Goal: Information Seeking & Learning: Check status

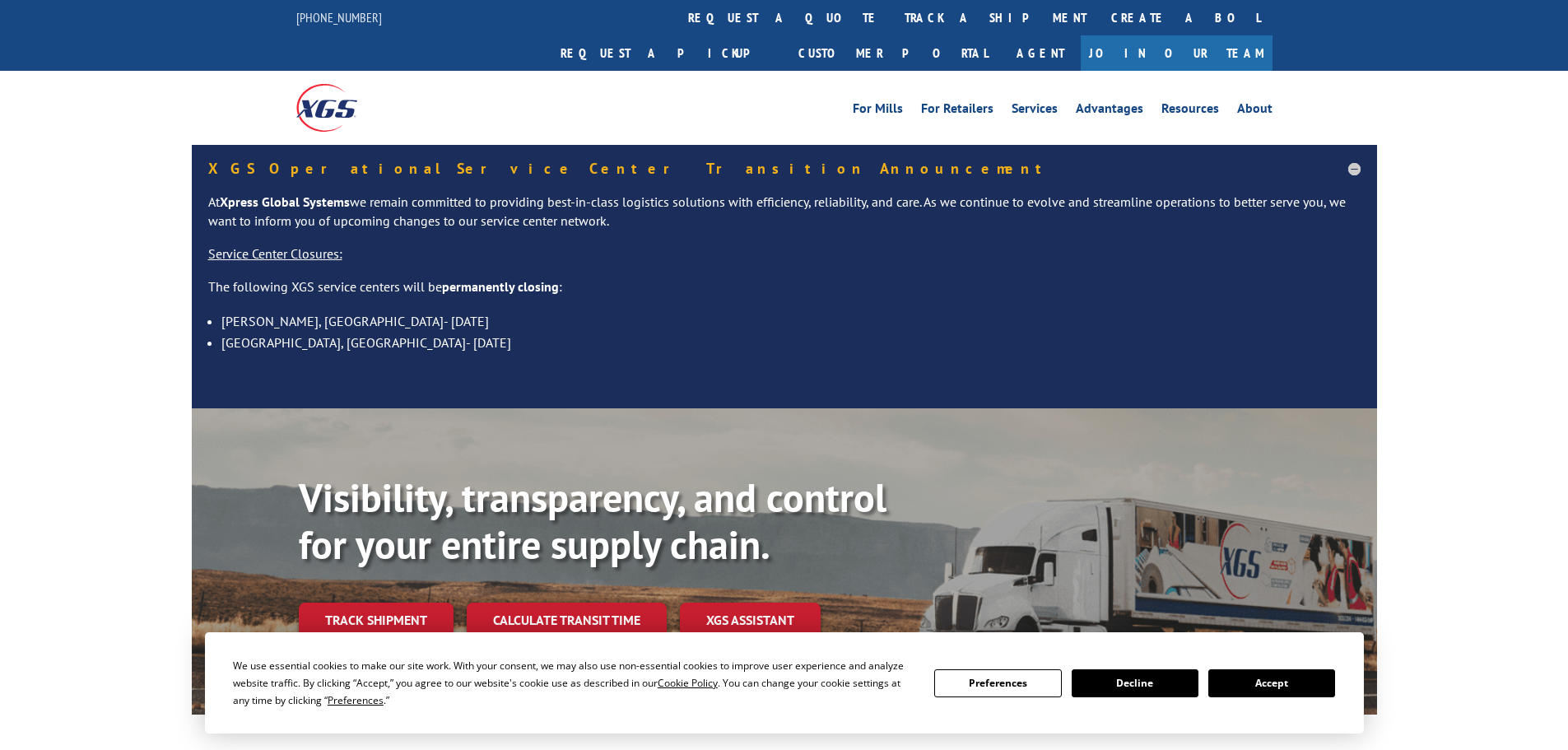
click at [892, 3] on link "track a shipment" at bounding box center [996, 18] width 207 height 36
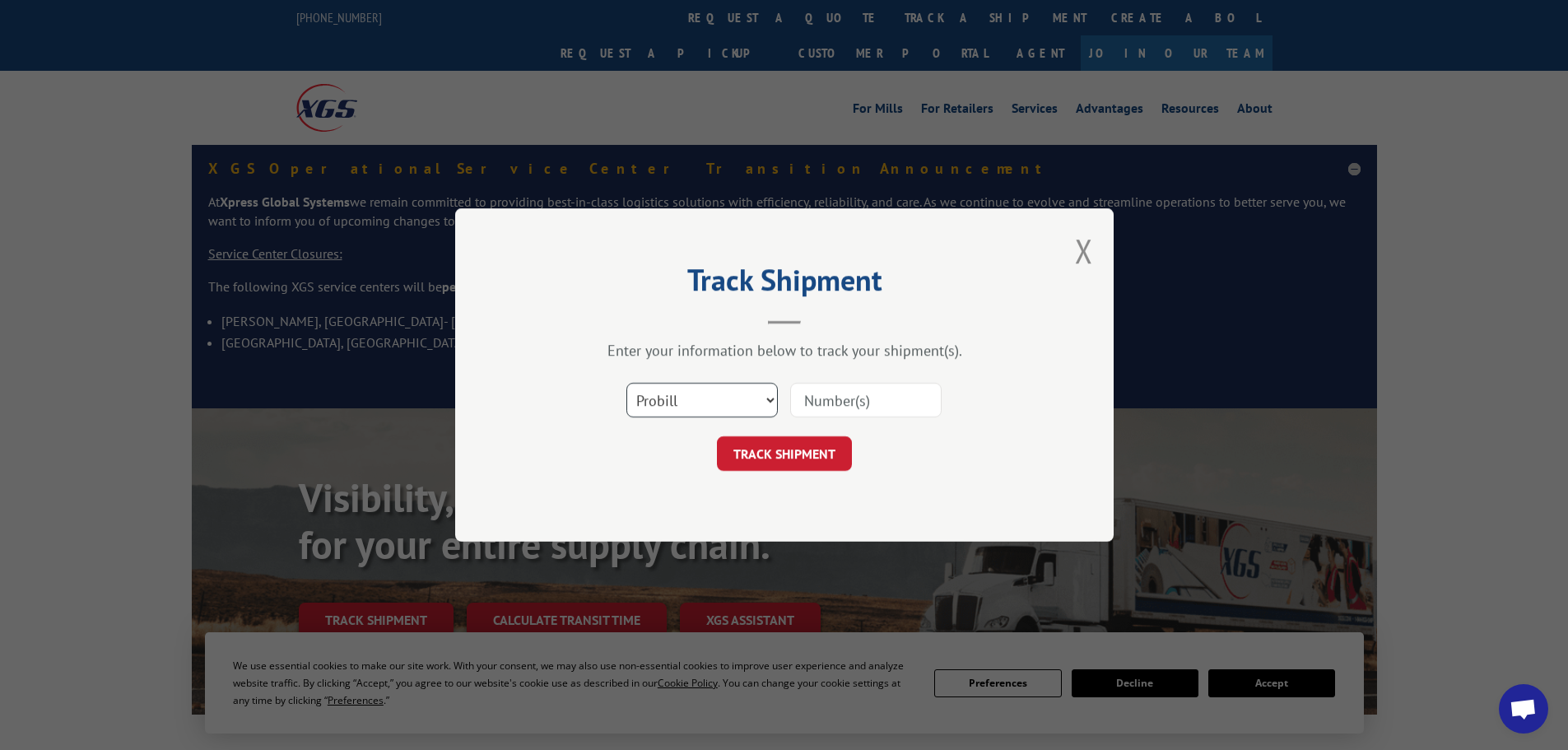
click at [737, 401] on select "Select category... Probill BOL PO" at bounding box center [702, 399] width 151 height 35
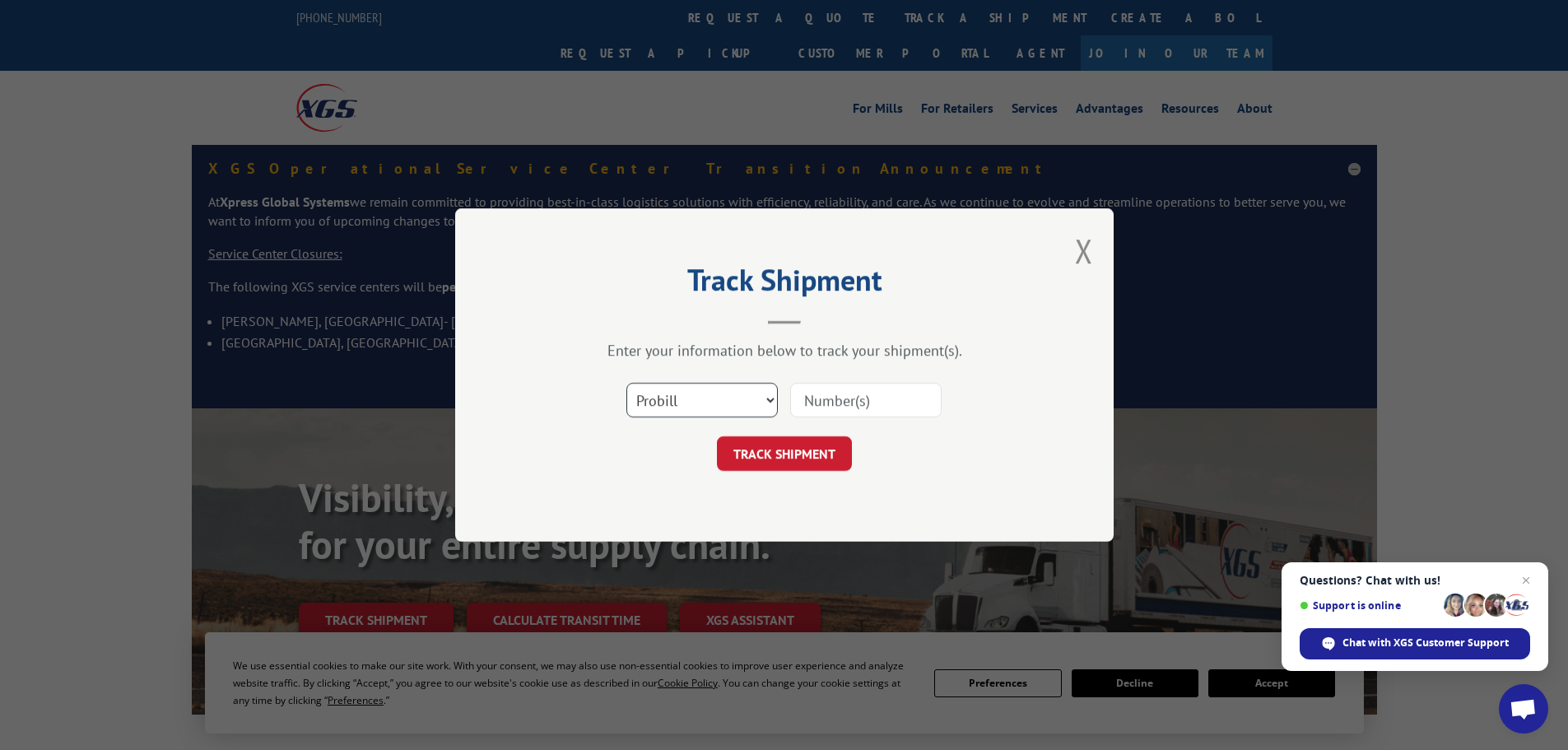
select select "bol"
click at [626, 382] on select "Select category... Probill BOL PO" at bounding box center [702, 399] width 151 height 35
click at [706, 403] on select "Select category... Probill BOL PO" at bounding box center [702, 399] width 151 height 35
click at [601, 375] on div "Select category... Probill BOL PO" at bounding box center [784, 400] width 494 height 55
click at [833, 413] on input at bounding box center [866, 399] width 151 height 35
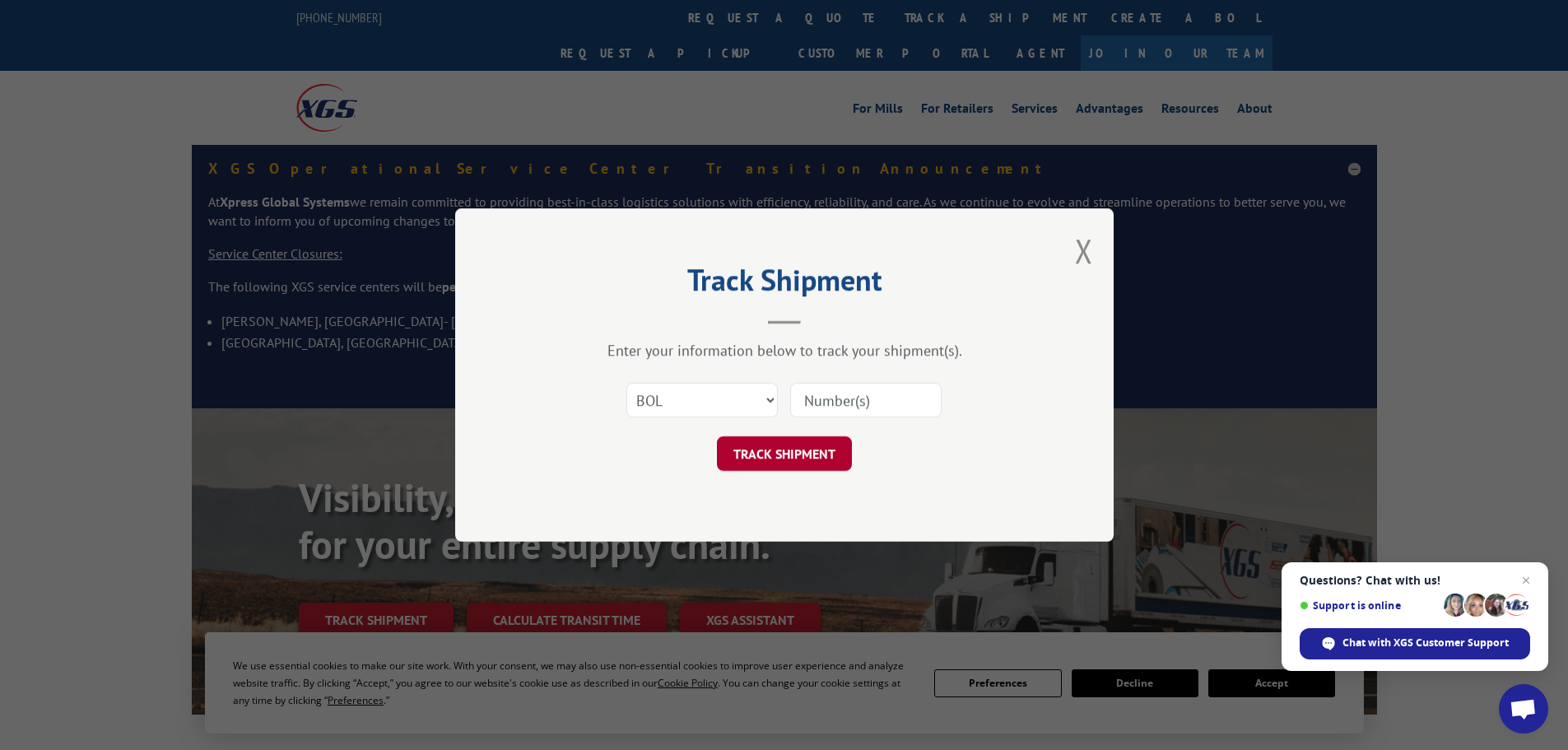
paste input "59J7862"
type input "59J7862"
click at [819, 458] on button "TRACK SHIPMENT" at bounding box center [784, 453] width 135 height 35
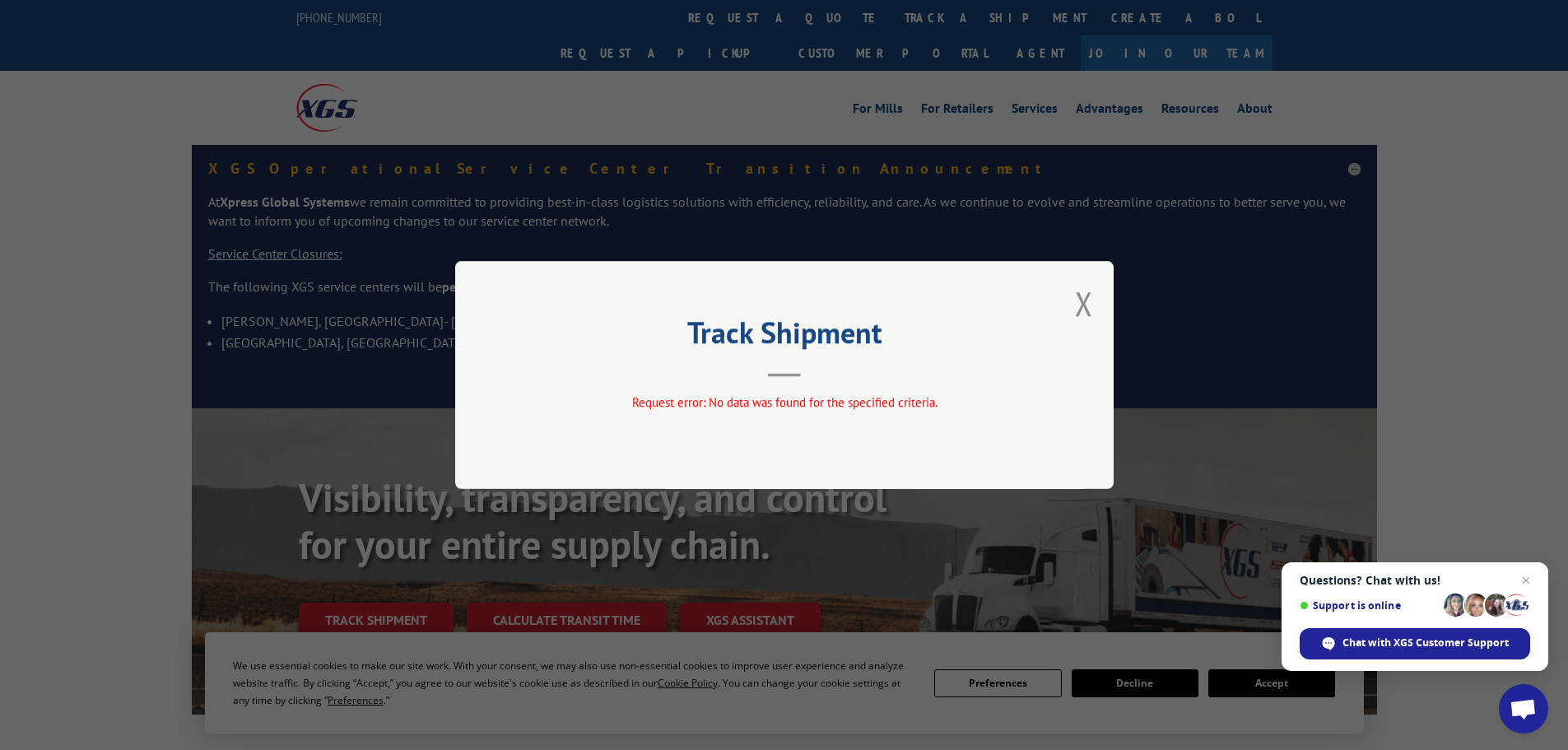
click at [1071, 304] on div "Track Shipment Request error: No data was found for the specified criteria." at bounding box center [784, 375] width 658 height 228
click at [1090, 305] on button "Close modal" at bounding box center [1084, 304] width 18 height 44
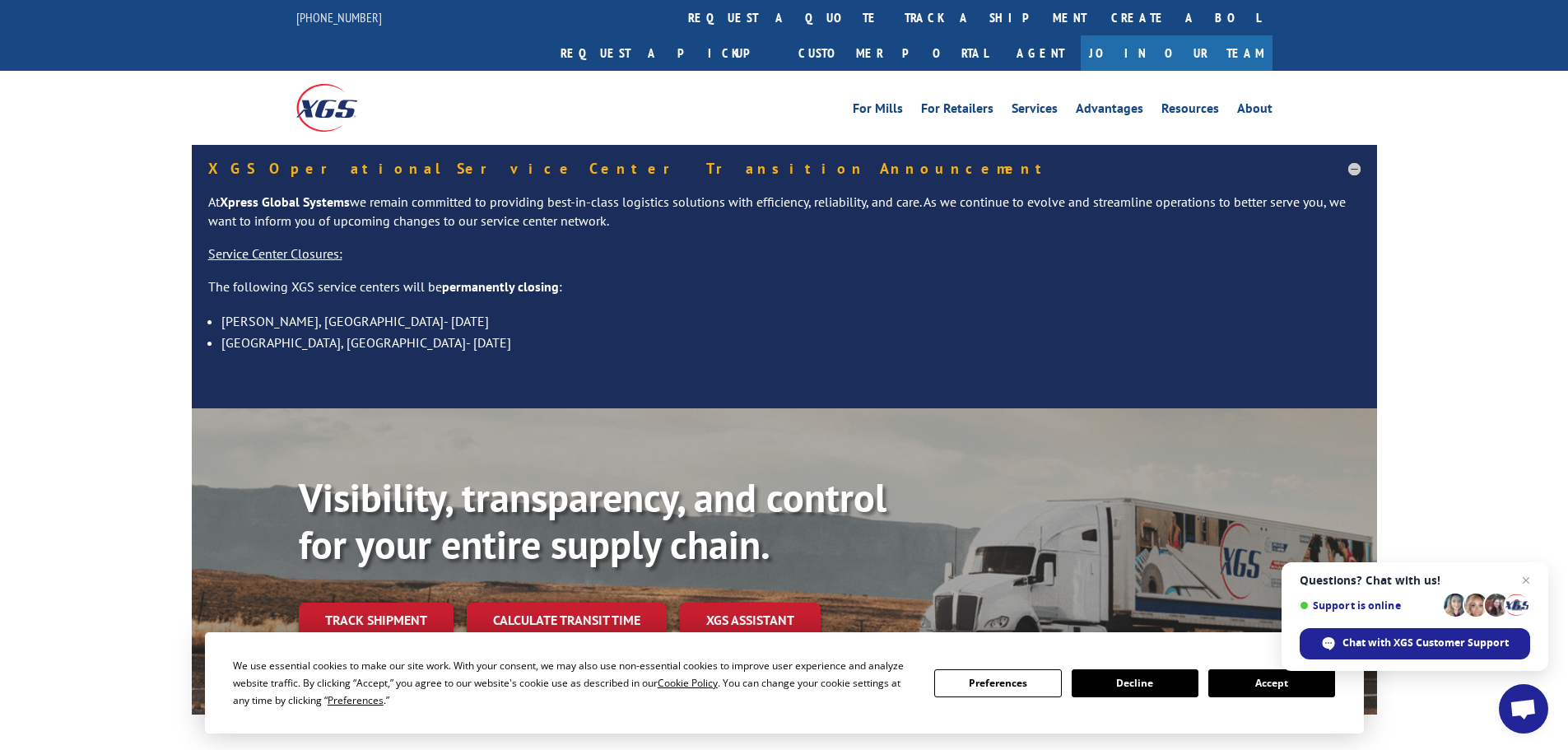
click at [892, 23] on link "track a shipment" at bounding box center [996, 18] width 207 height 36
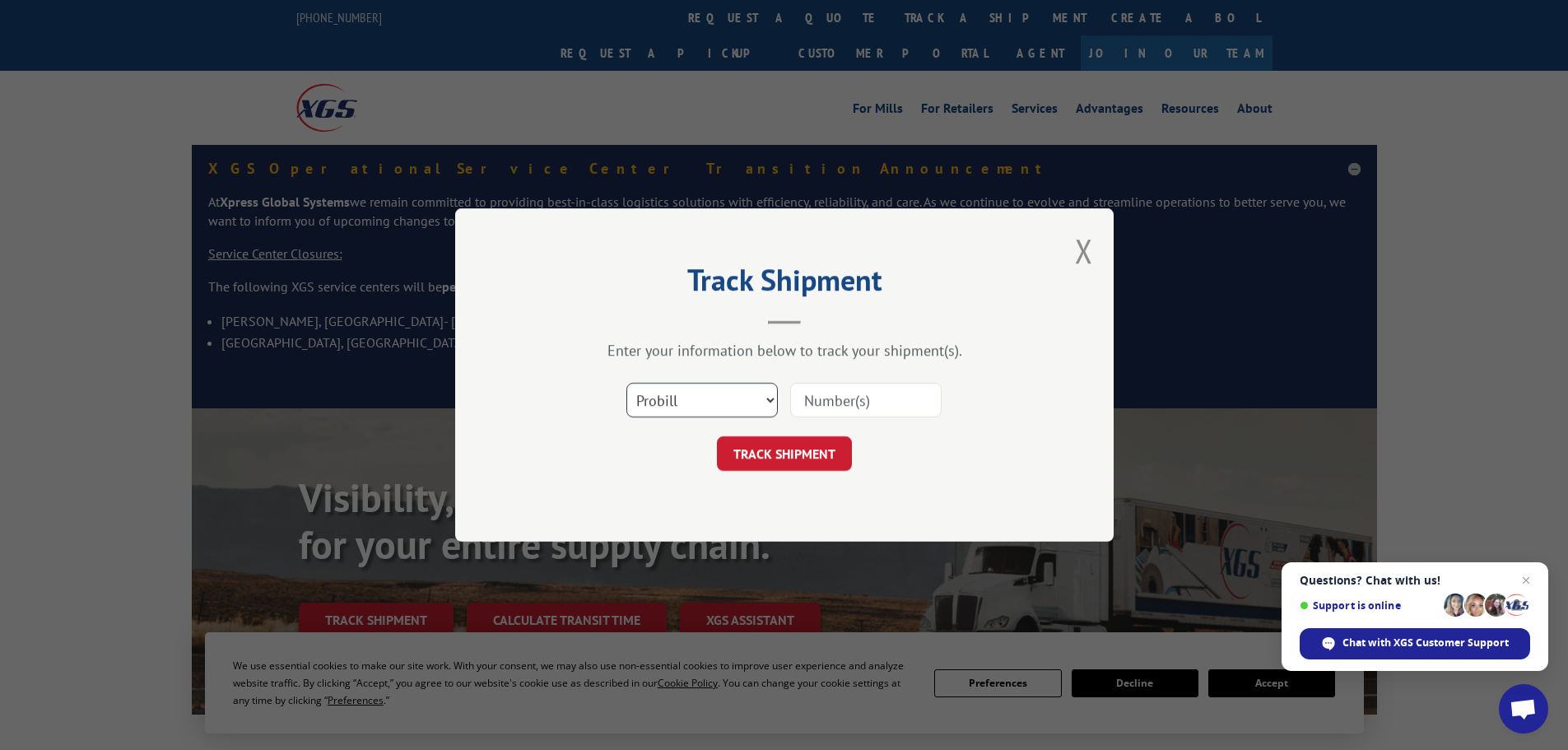
click at [725, 417] on select "Select category... Probill BOL PO" at bounding box center [702, 399] width 151 height 35
select select "bol"
click at [626, 382] on select "Select category... Probill BOL PO" at bounding box center [702, 399] width 151 height 35
click at [900, 375] on div "Enter your information below to track your shipment(s). Select category... Prob…" at bounding box center [784, 405] width 494 height 130
click at [891, 398] on input at bounding box center [866, 399] width 151 height 35
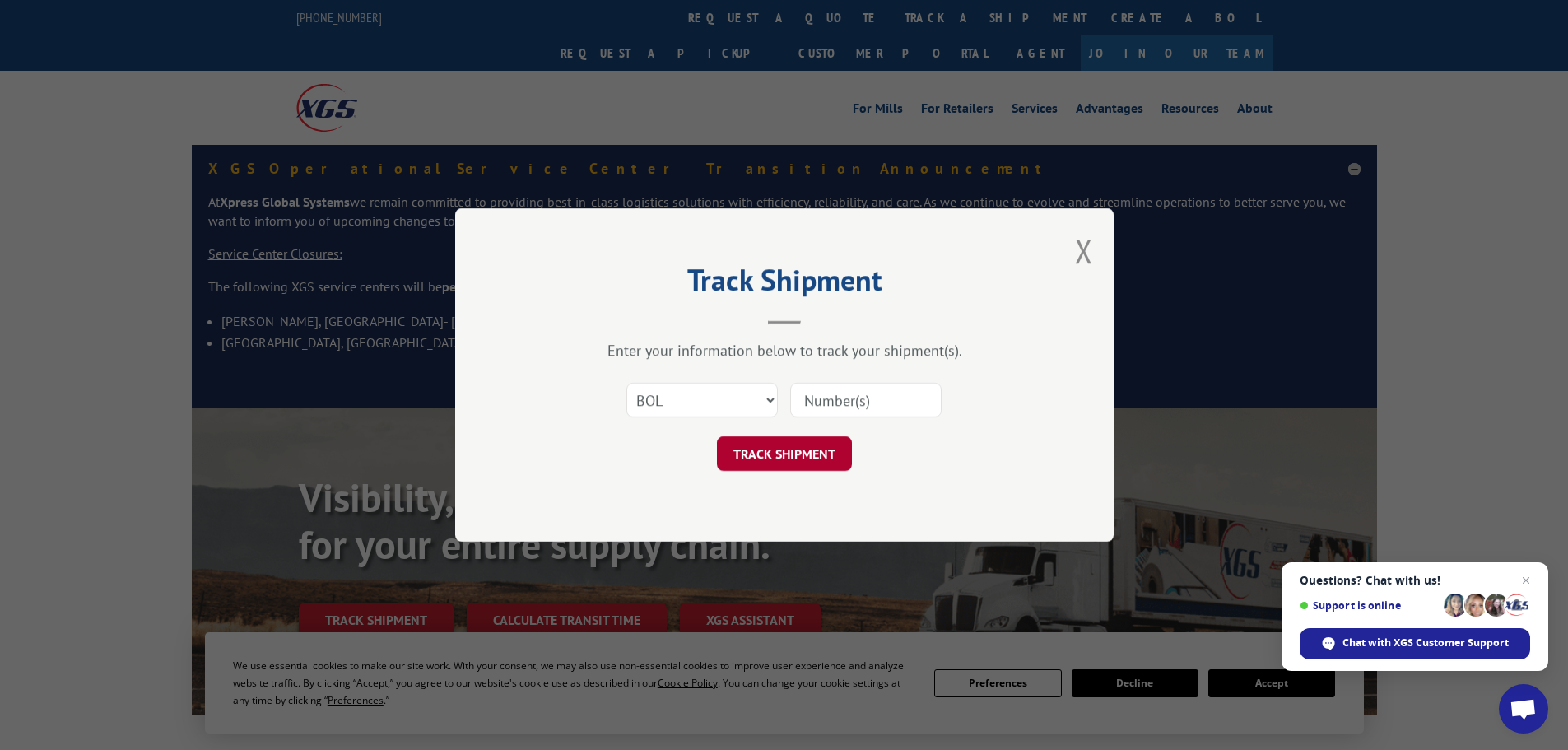
paste input "59K2882"
type input "59K2882"
drag, startPoint x: 789, startPoint y: 454, endPoint x: 808, endPoint y: 454, distance: 19.0
click at [789, 454] on button "TRACK SHIPMENT" at bounding box center [784, 453] width 135 height 35
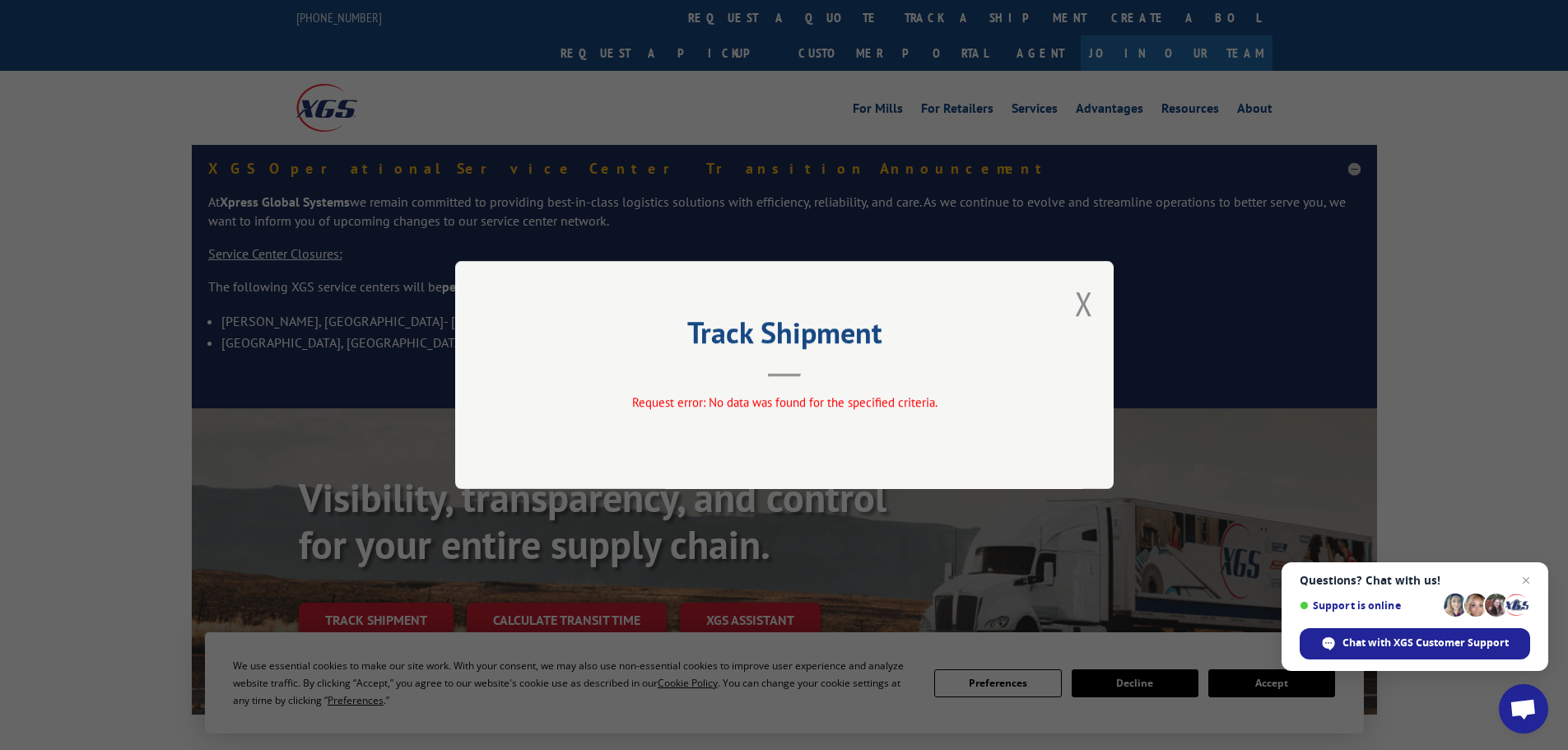
click at [1071, 312] on div "Track Shipment Request error: No data was found for the specified criteria." at bounding box center [784, 375] width 658 height 228
click at [1081, 307] on button "Close modal" at bounding box center [1084, 304] width 18 height 44
